Goal: Task Accomplishment & Management: Use online tool/utility

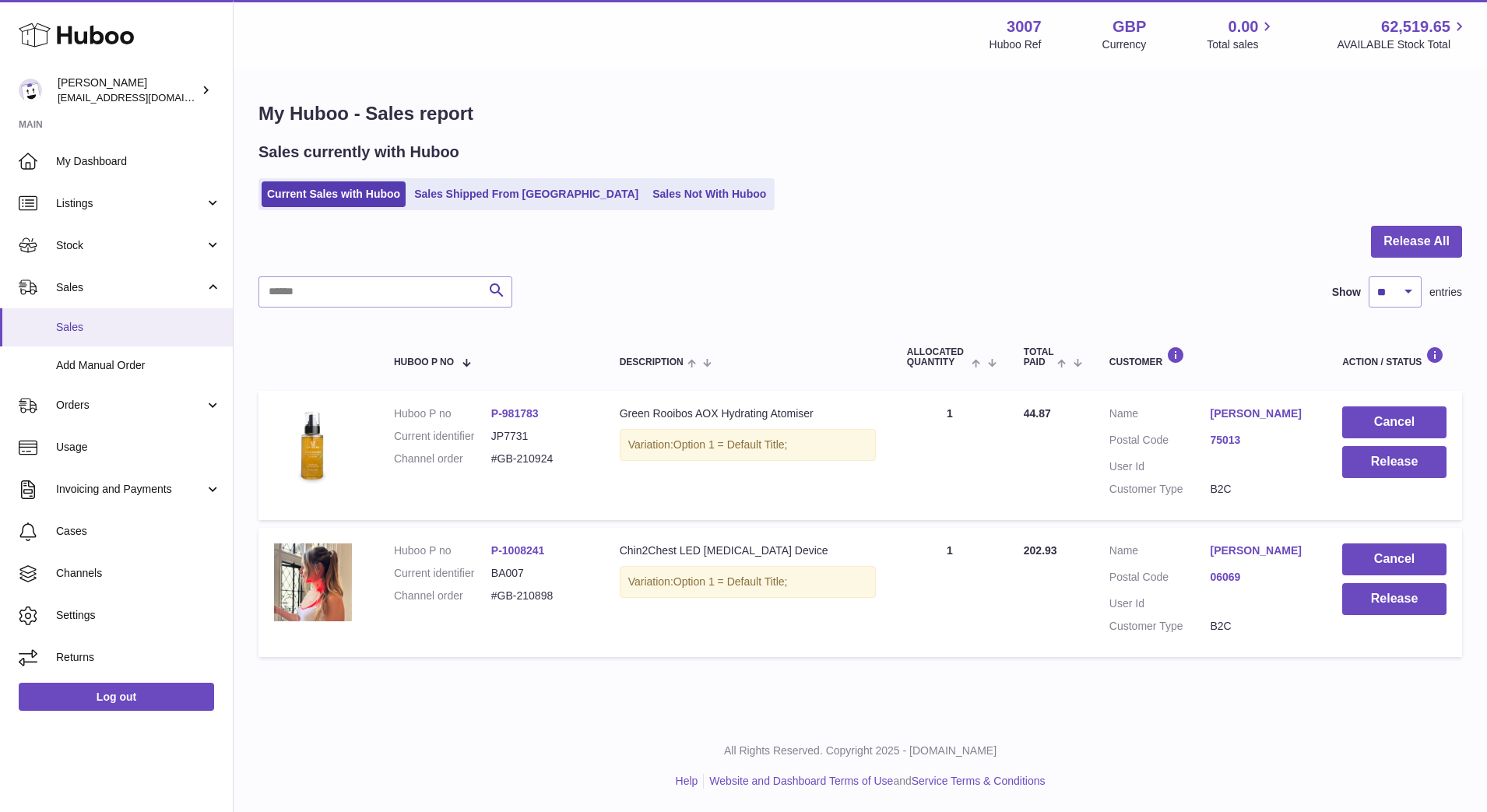
drag, startPoint x: 0, startPoint y: 0, endPoint x: 95, endPoint y: 323, distance: 336.7
click at [95, 323] on span "Sales" at bounding box center [138, 328] width 165 height 15
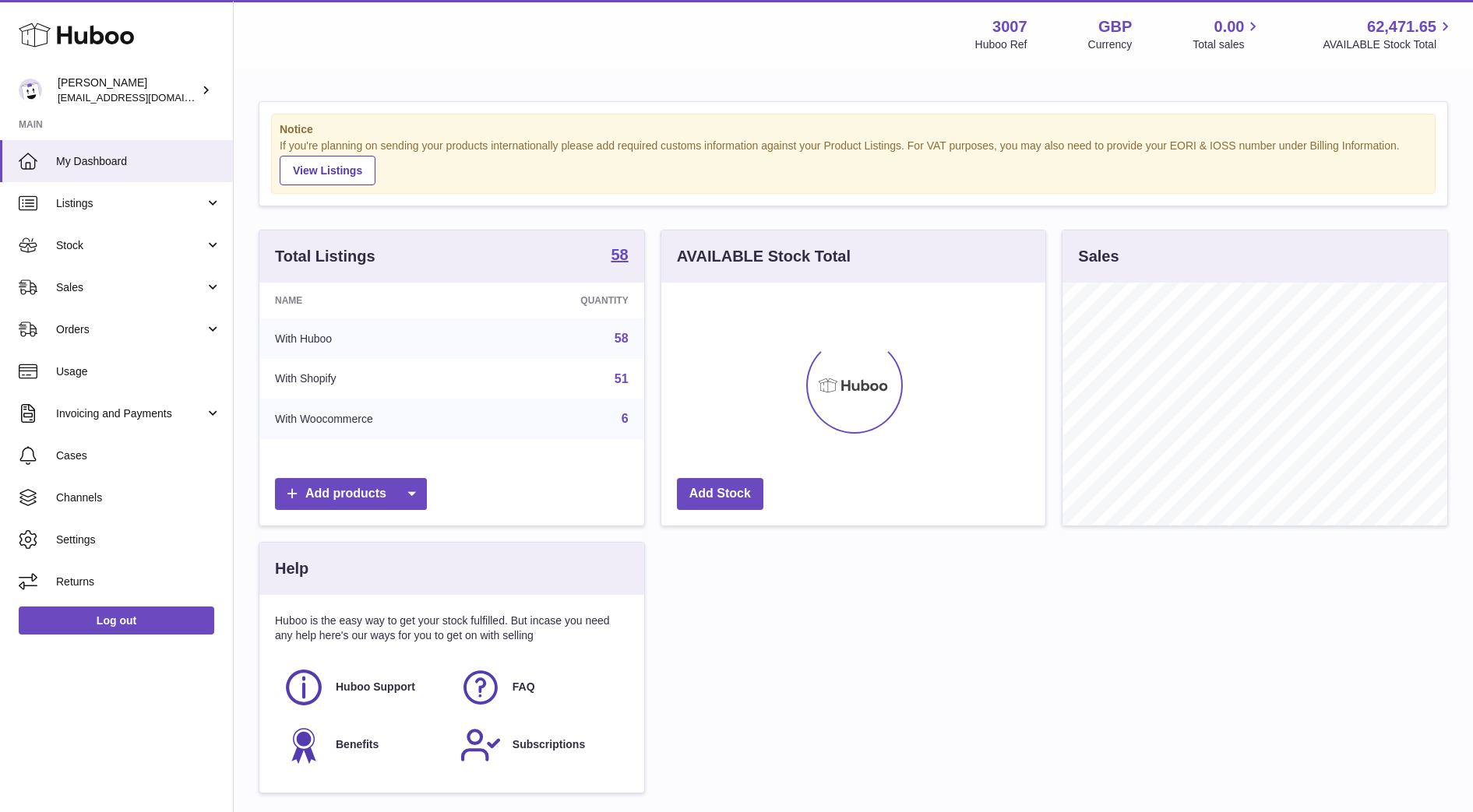
scroll to position [243, 384]
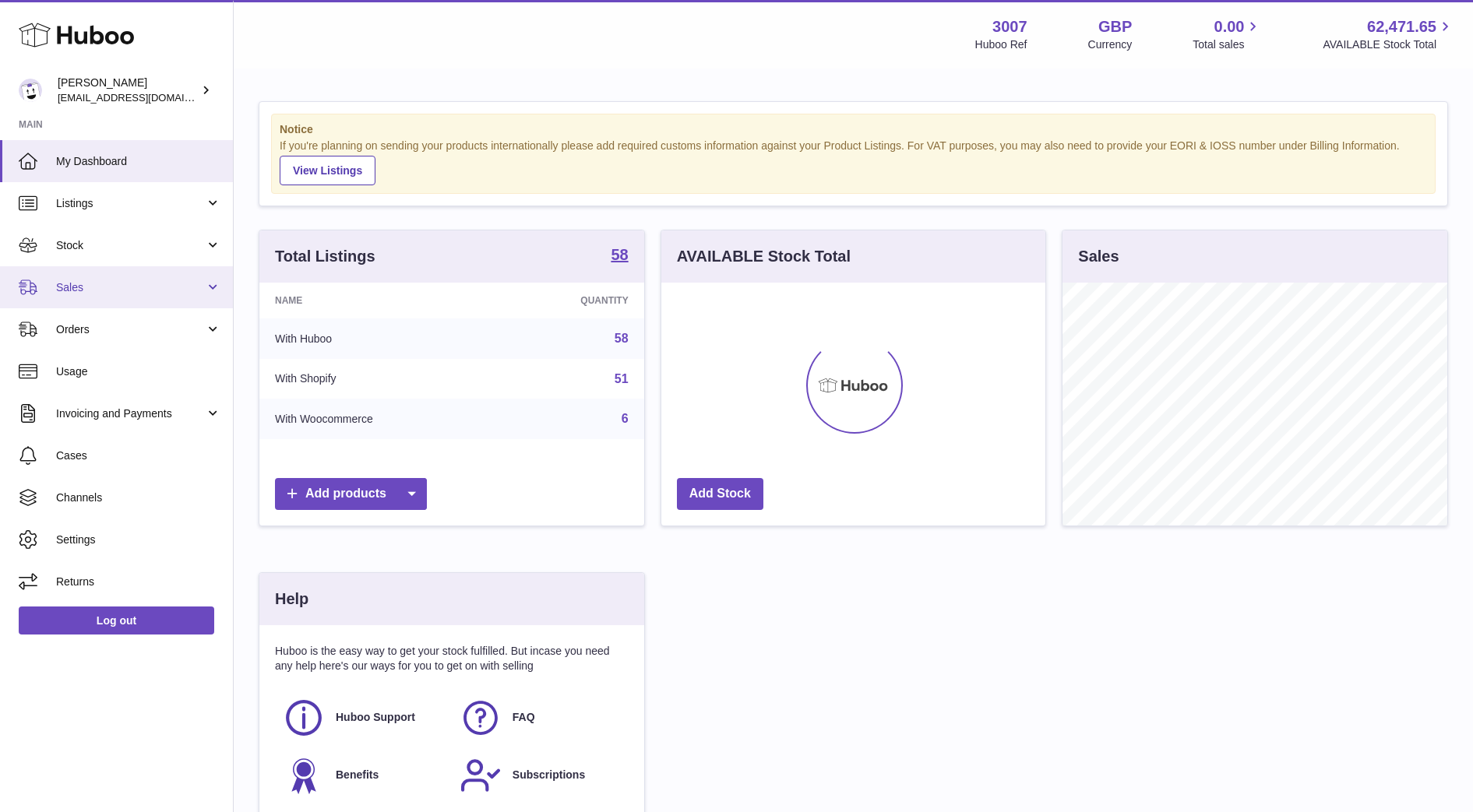
click at [78, 297] on link "Sales" at bounding box center [116, 287] width 233 height 42
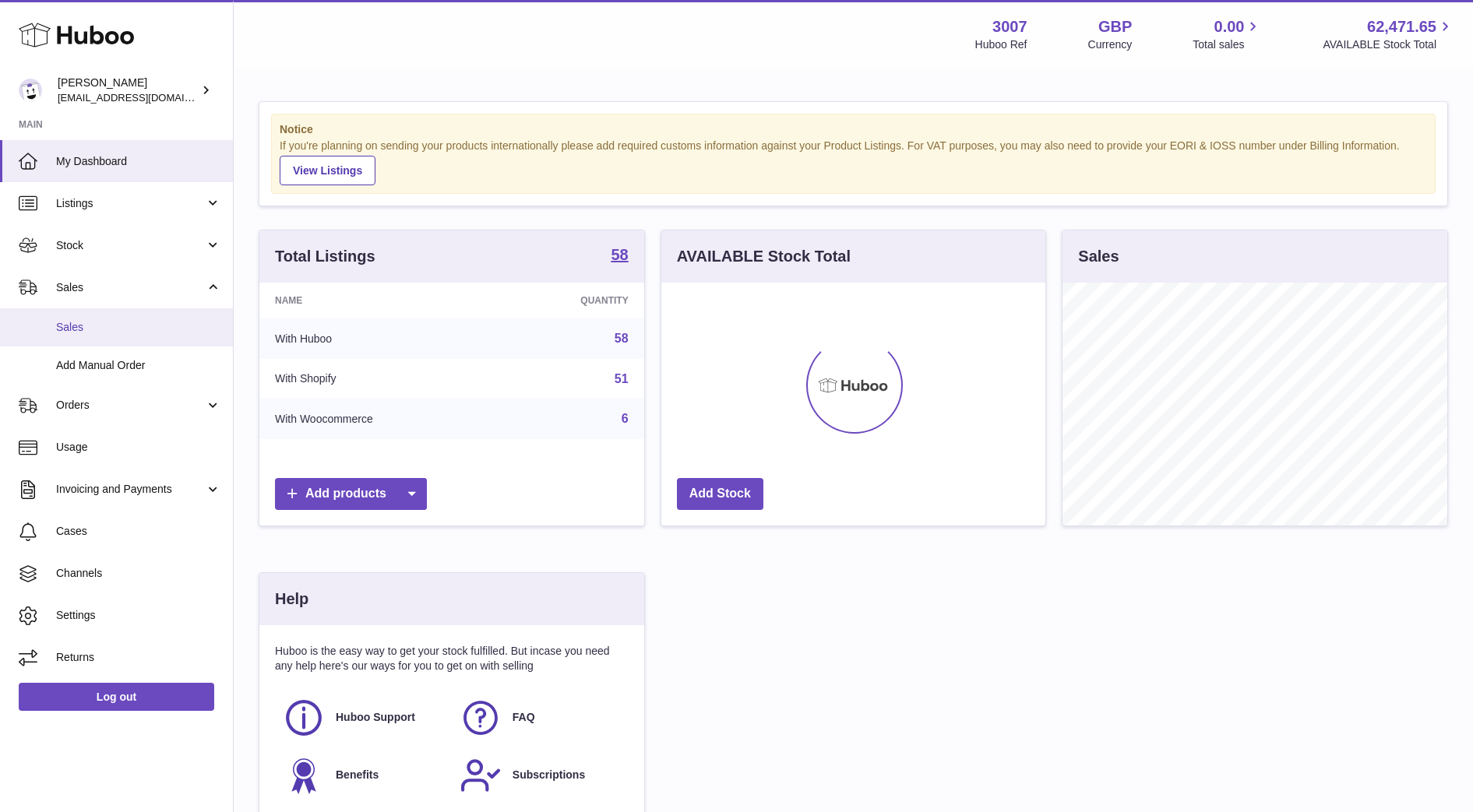
click at [93, 333] on span "Sales" at bounding box center [138, 328] width 165 height 15
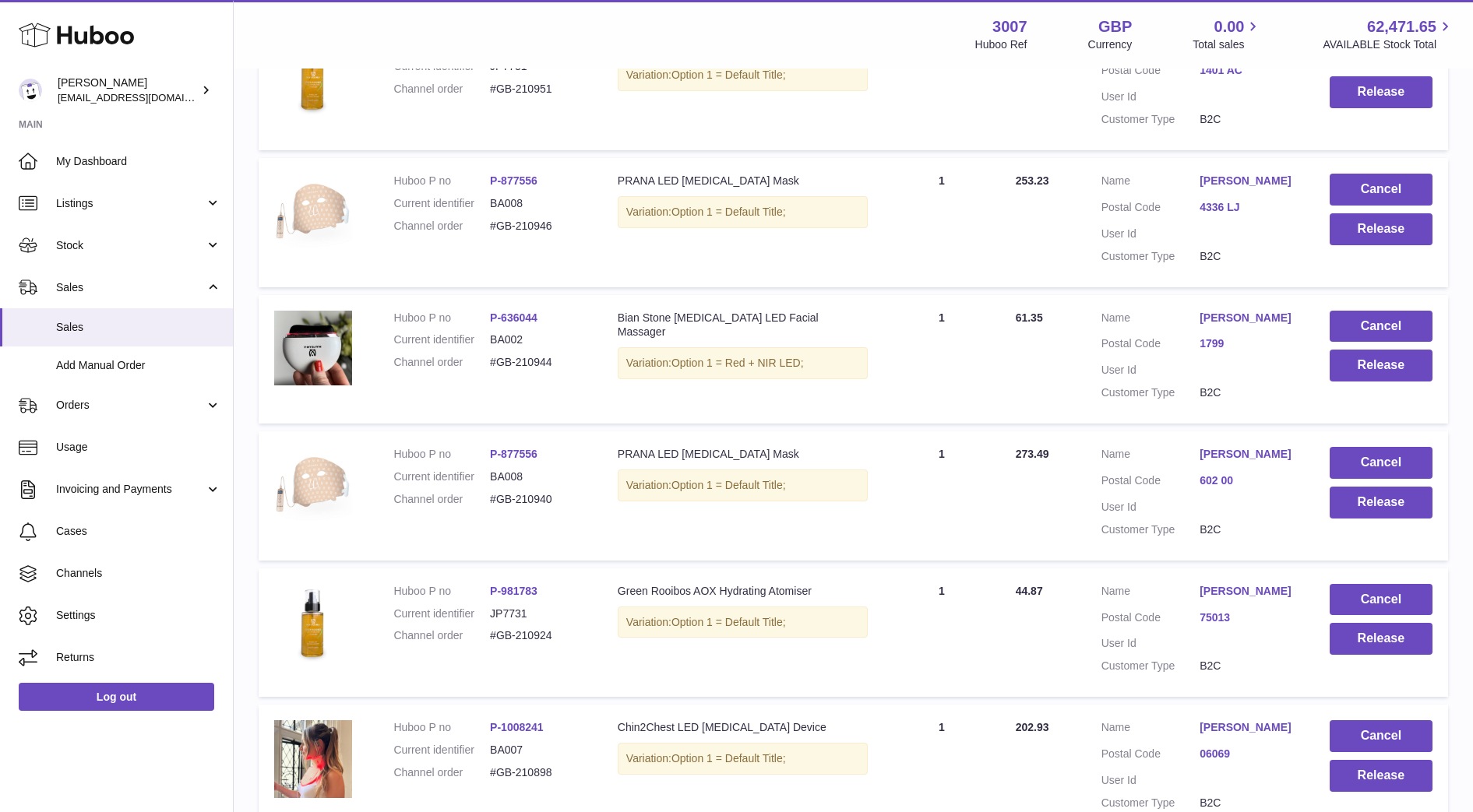
scroll to position [361, 0]
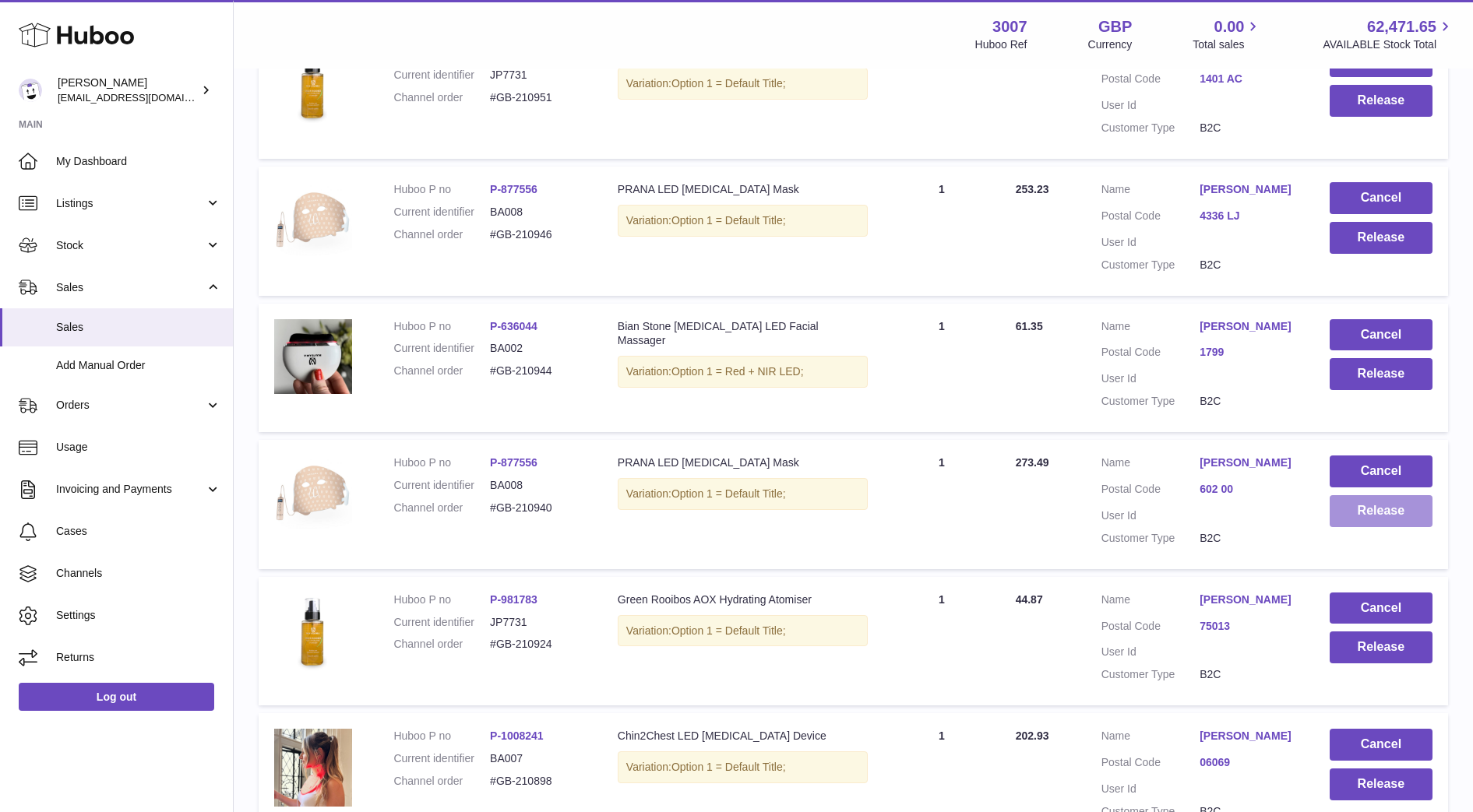
click at [1359, 519] on button "Release" at bounding box center [1380, 511] width 103 height 32
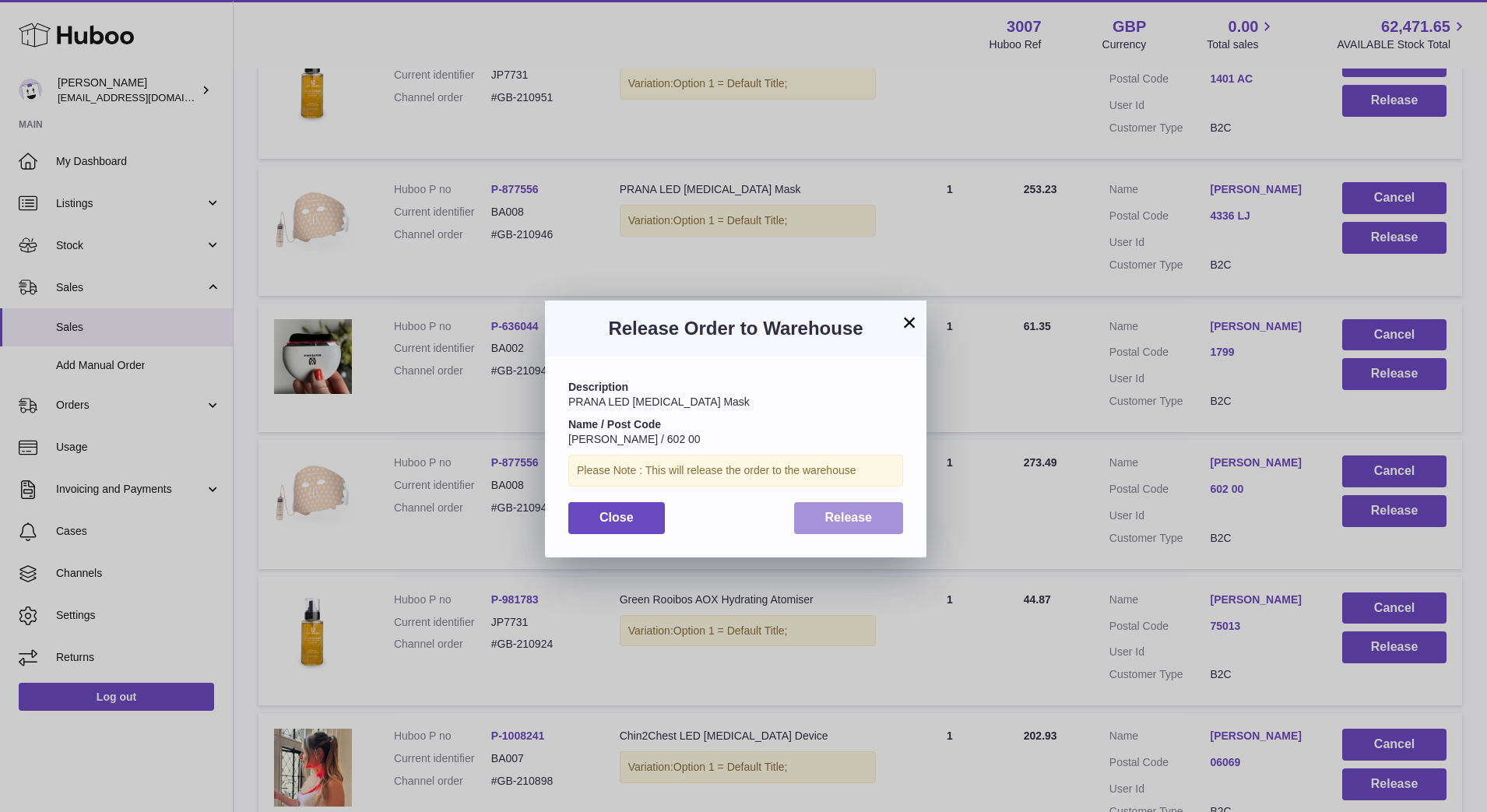
click at [885, 524] on button "Release" at bounding box center [849, 518] width 110 height 32
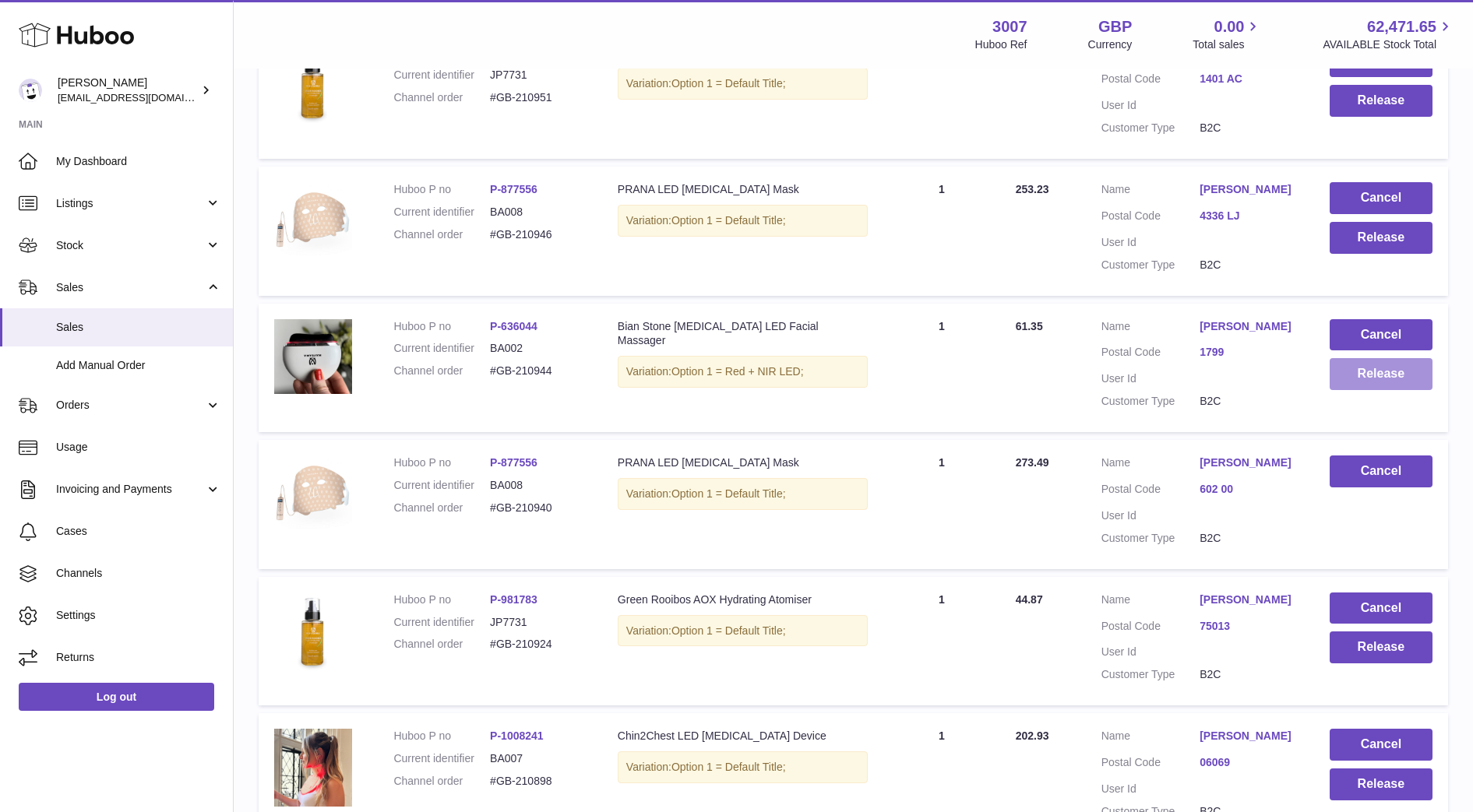
click at [1383, 378] on button "Release" at bounding box center [1380, 374] width 103 height 32
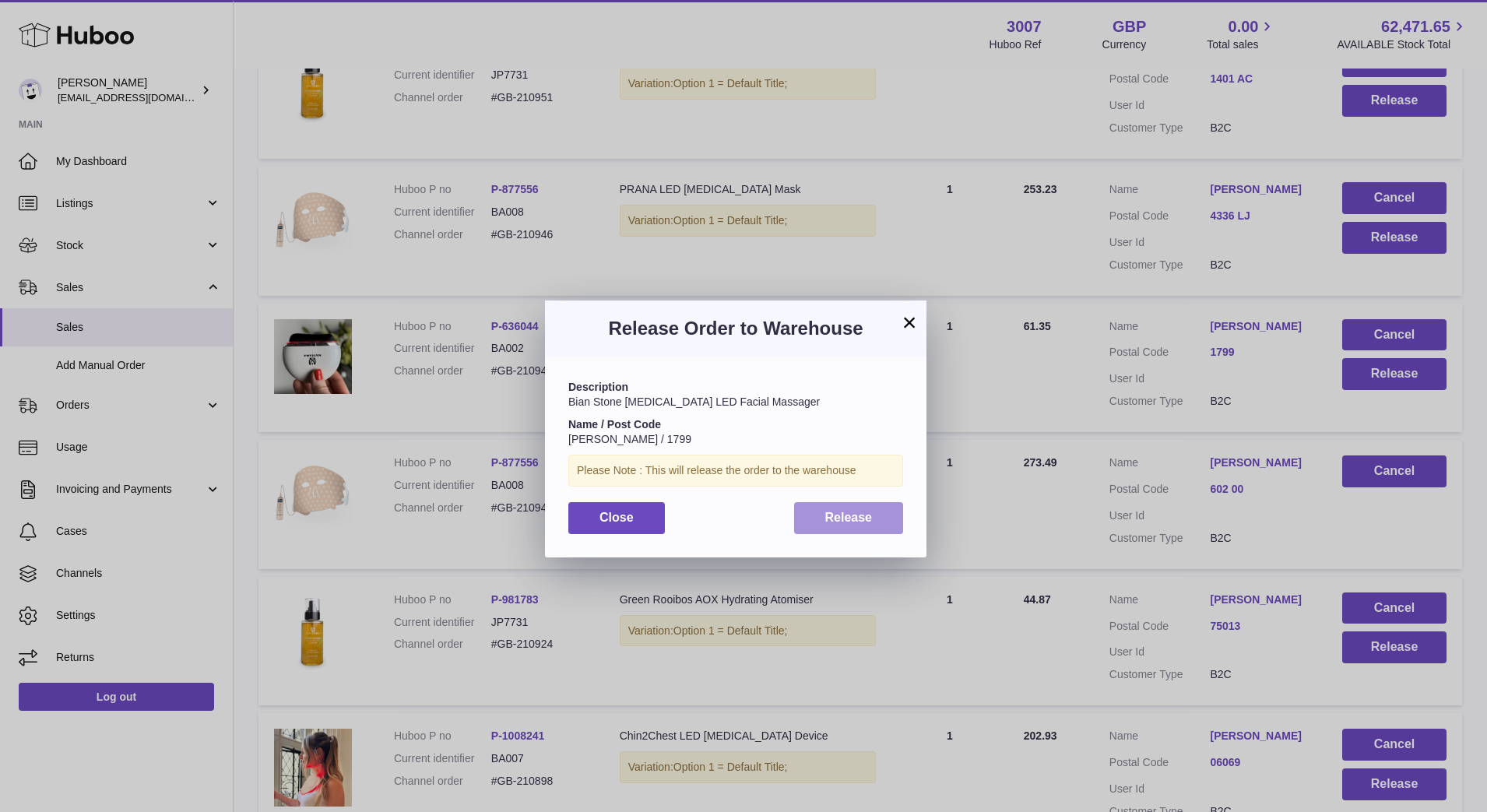
click at [892, 506] on button "Release" at bounding box center [849, 518] width 110 height 32
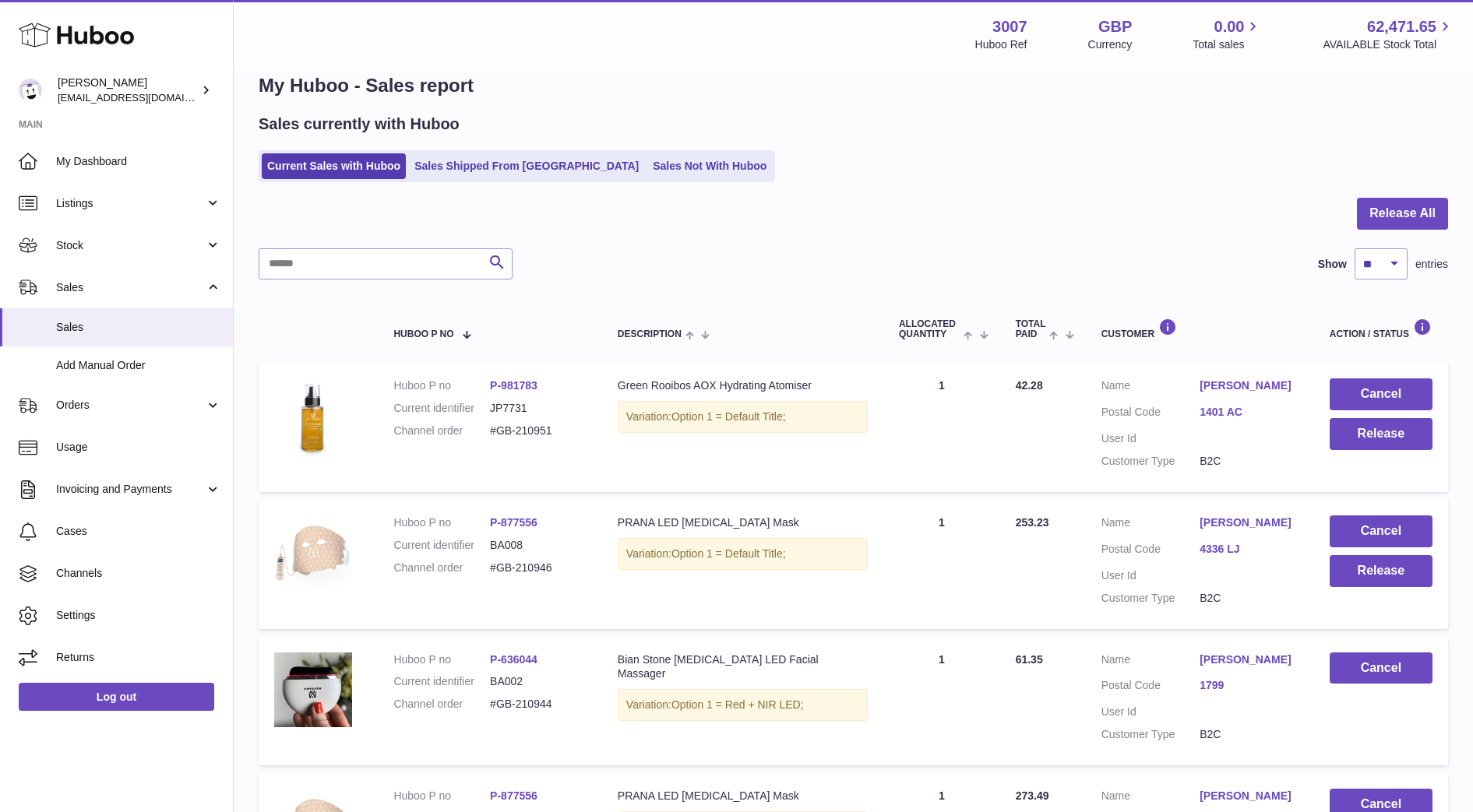
scroll to position [26, 0]
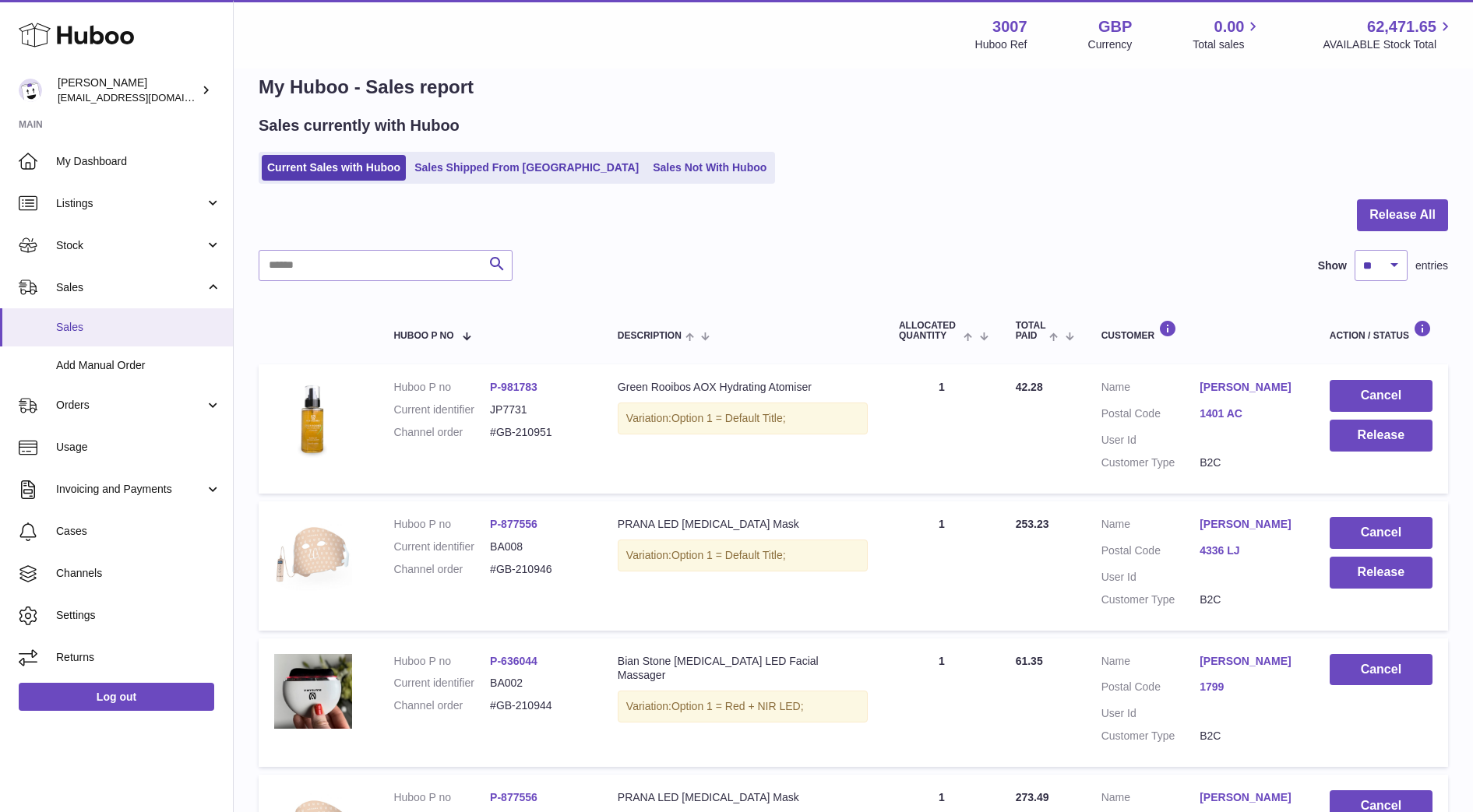
click at [91, 342] on link "Sales" at bounding box center [116, 327] width 233 height 38
